Goal: Task Accomplishment & Management: Manage account settings

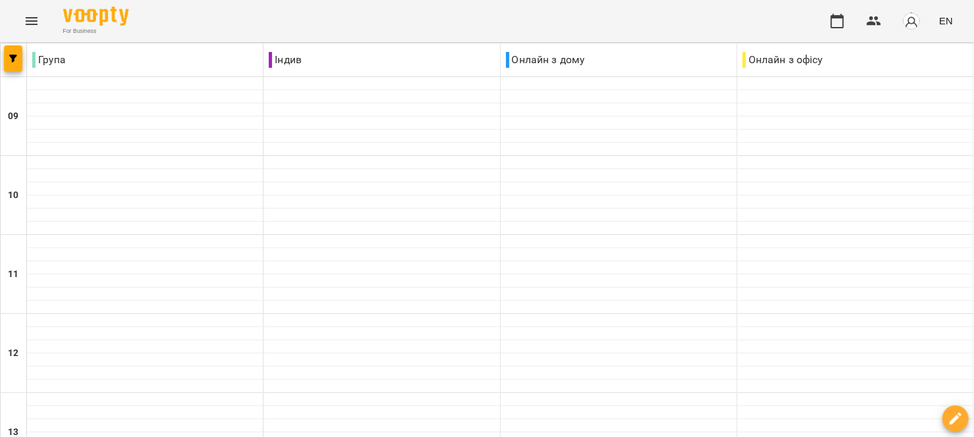
scroll to position [657, 0]
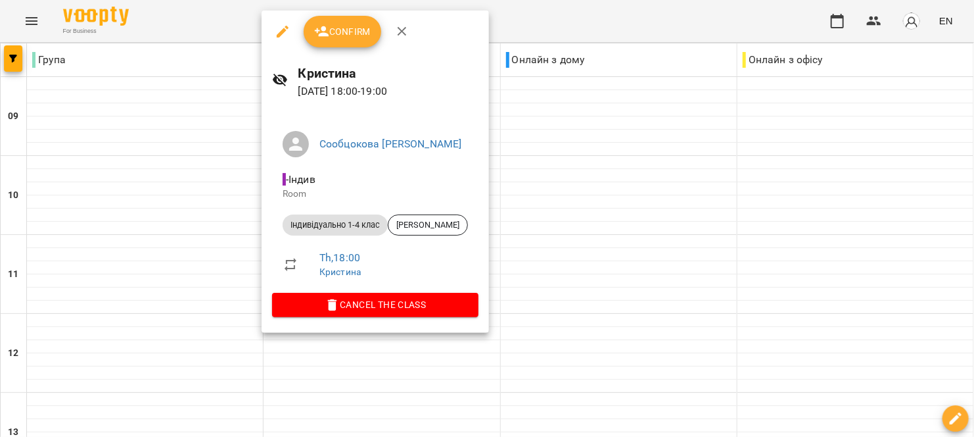
click at [355, 33] on span "Confirm" at bounding box center [342, 32] width 57 height 16
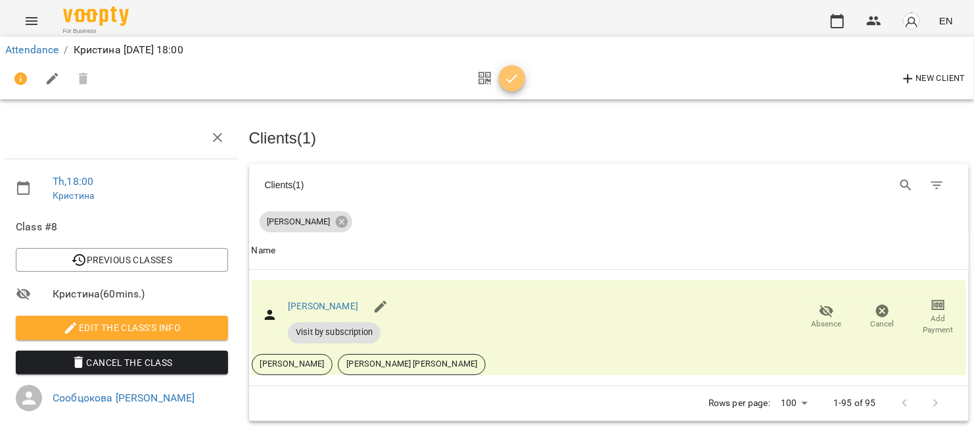
click at [504, 80] on icon "button" at bounding box center [512, 79] width 16 height 16
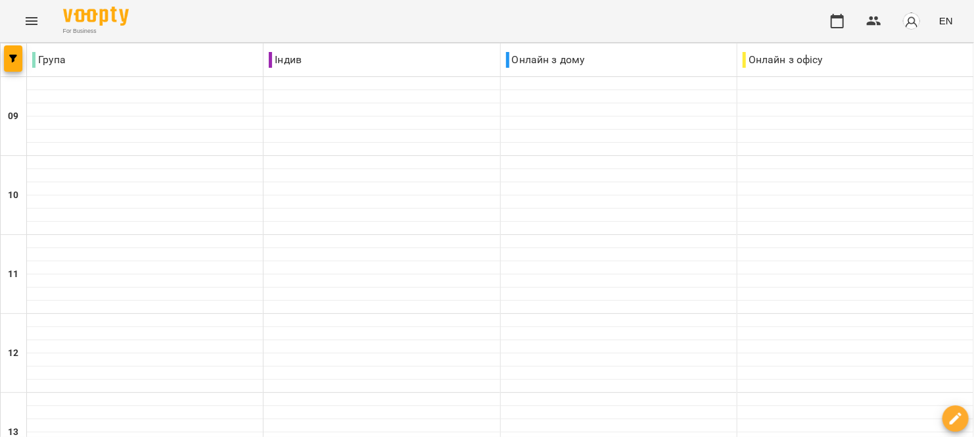
scroll to position [526, 0]
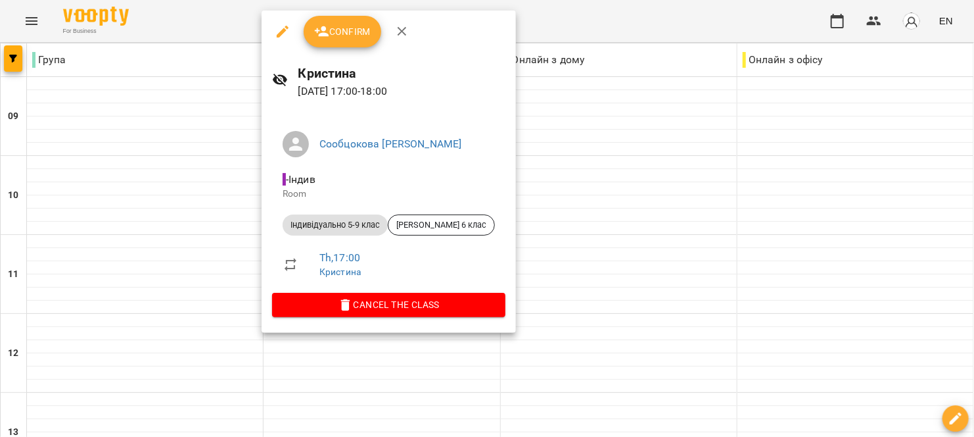
click at [356, 42] on button "Confirm" at bounding box center [343, 32] width 78 height 32
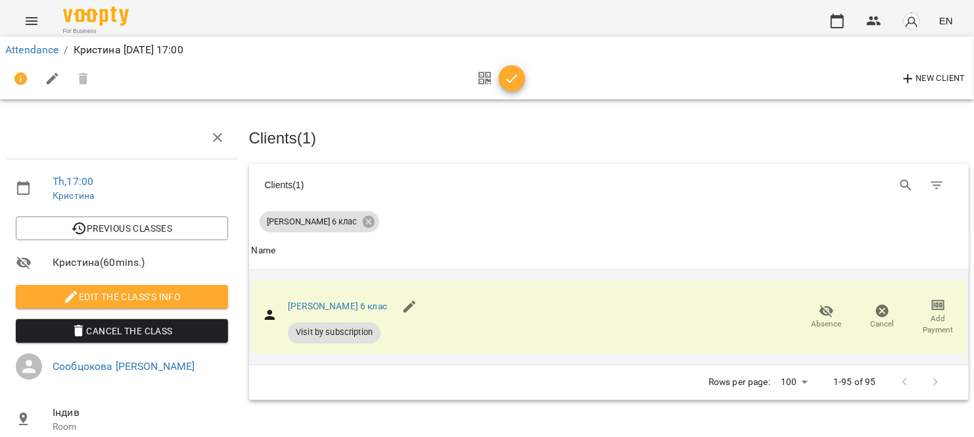
click at [828, 308] on span "Absence" at bounding box center [827, 316] width 40 height 26
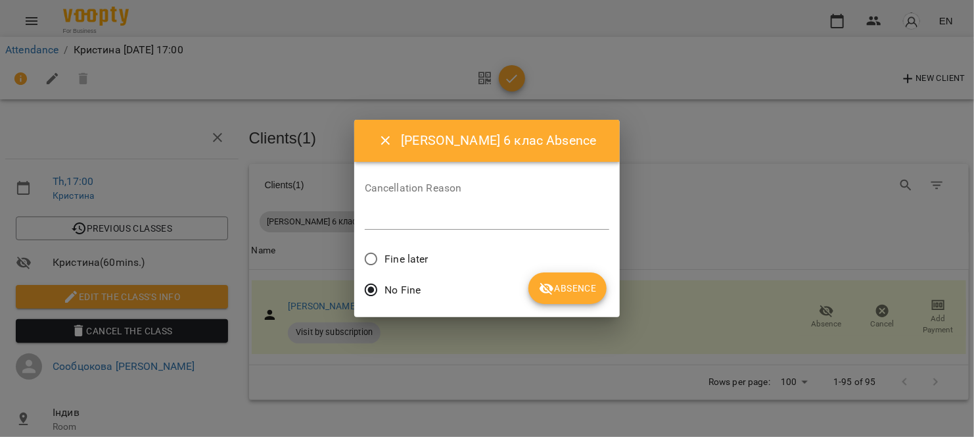
click at [551, 295] on icon "submit" at bounding box center [547, 289] width 16 height 16
